Goal: Transaction & Acquisition: Purchase product/service

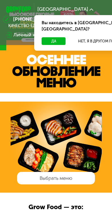
click at [56, 37] on button "Да" at bounding box center [54, 40] width 24 height 7
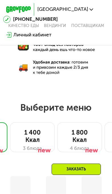
click at [33, 136] on div "1 400 Ккал" at bounding box center [33, 136] width 32 height 15
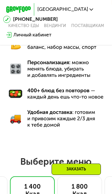
scroll to position [228, 0]
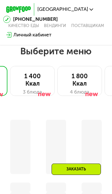
scroll to position [331, 0]
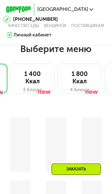
click at [32, 24] on link "Качество еды" at bounding box center [23, 25] width 31 height 5
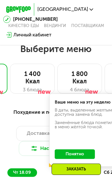
click at [83, 154] on button "Понятно" at bounding box center [75, 155] width 40 height 10
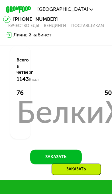
scroll to position [577, 0]
